Goal: Task Accomplishment & Management: Manage account settings

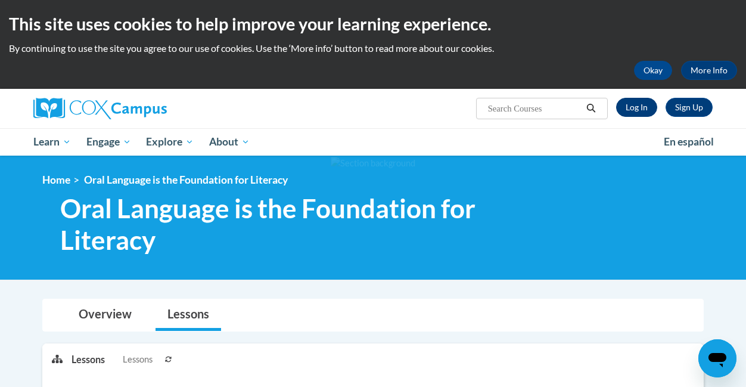
click at [632, 107] on link "Log In" at bounding box center [636, 107] width 41 height 19
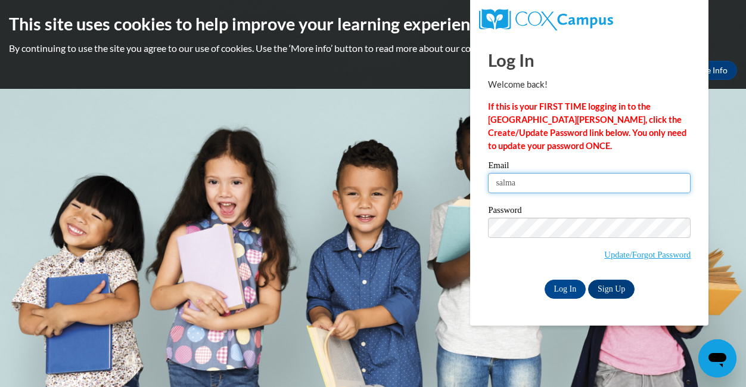
type input "salmagoaless2004@gmail.com"
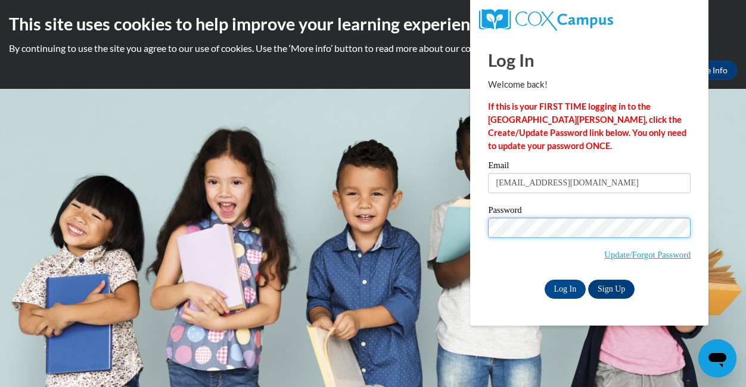
click at [565, 287] on input "Log In" at bounding box center [566, 289] width 42 height 19
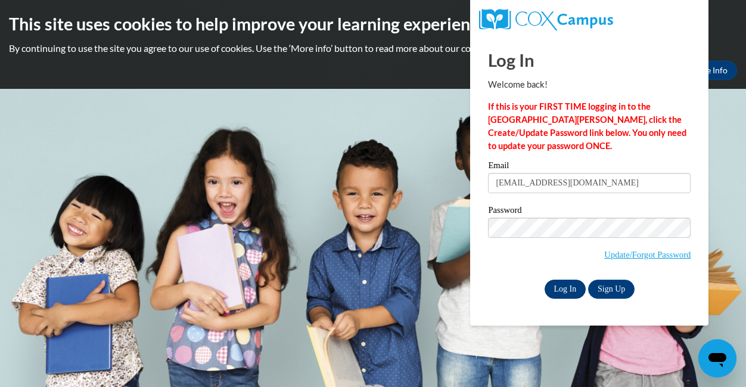
click at [571, 281] on input "Log In" at bounding box center [566, 289] width 42 height 19
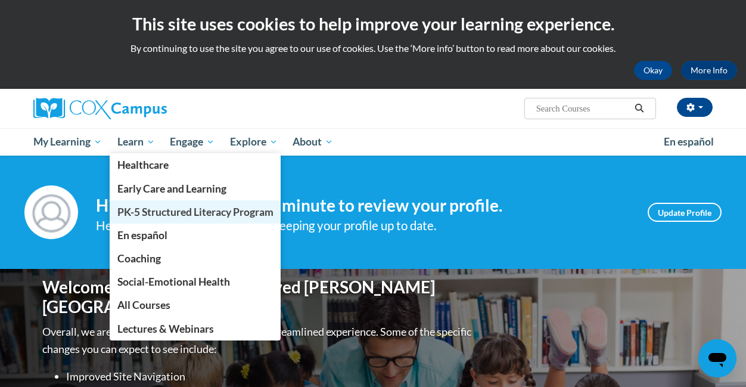
click at [179, 216] on span "PK-5 Structured Literacy Program" at bounding box center [195, 212] width 156 height 13
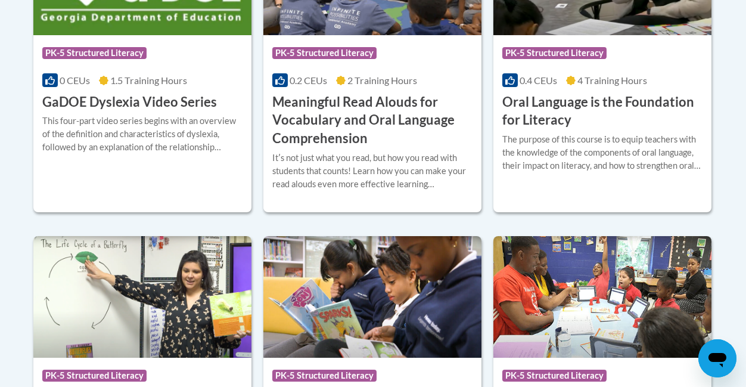
scroll to position [933, 0]
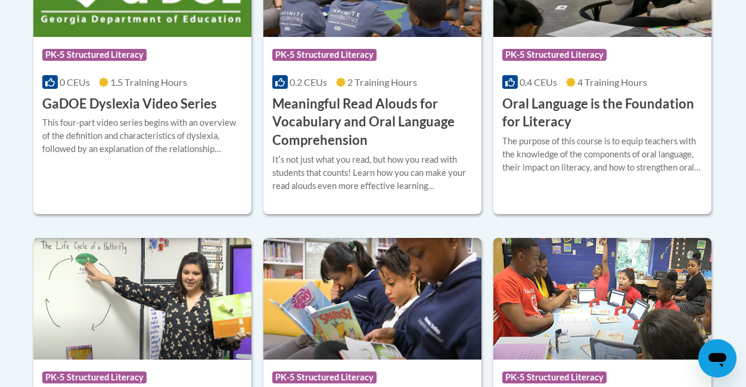
click at [575, 100] on h3 "Oral Language is the Foundation for Literacy" at bounding box center [603, 113] width 200 height 37
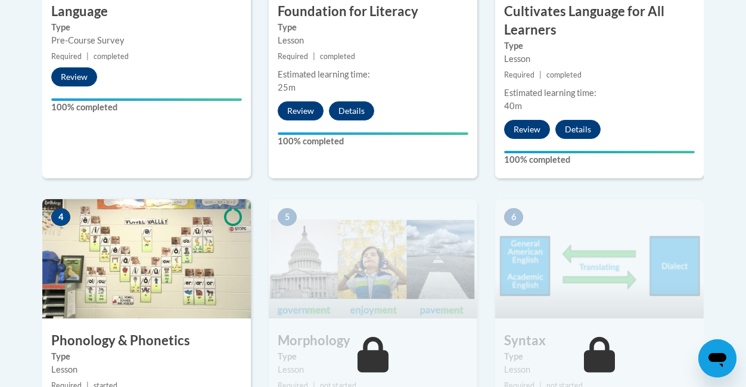
scroll to position [726, 0]
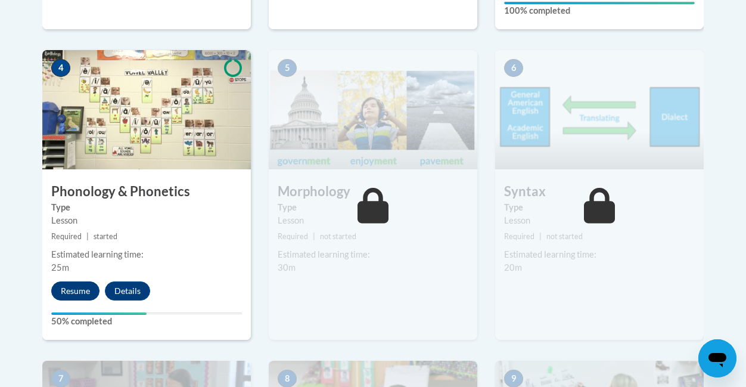
click at [79, 284] on button "Resume" at bounding box center [75, 290] width 48 height 19
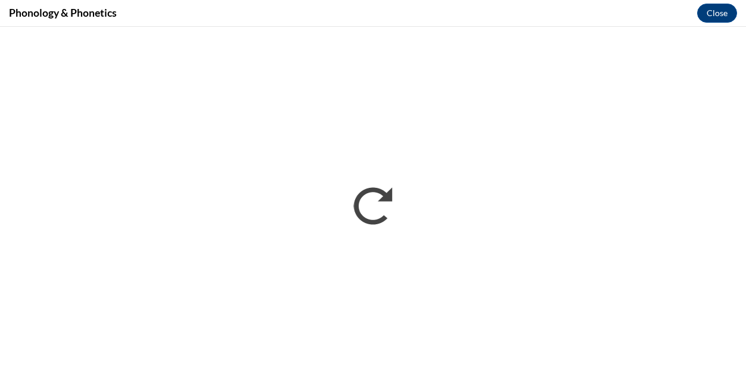
scroll to position [0, 0]
